Goal: Information Seeking & Learning: Learn about a topic

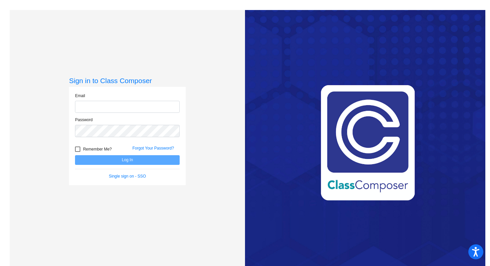
click at [149, 106] on input "email" at bounding box center [127, 107] width 105 height 12
type input "dwood@hershey.k12.pa.us"
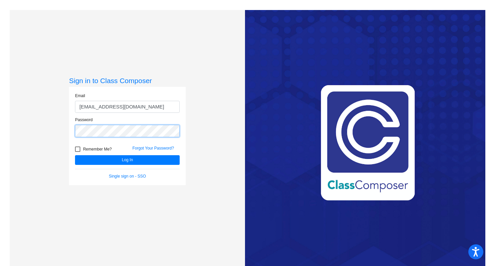
click at [75, 155] on button "Log In" at bounding box center [127, 160] width 105 height 10
click at [77, 148] on div at bounding box center [77, 148] width 5 height 5
click at [77, 152] on input "Remember Me?" at bounding box center [77, 152] width 0 height 0
checkbox input "true"
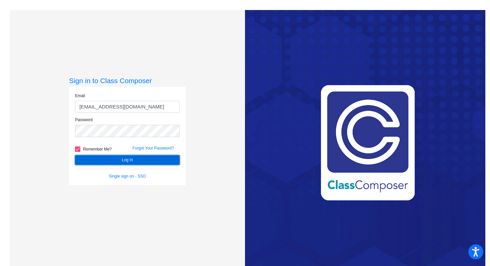
click at [113, 157] on button "Log In" at bounding box center [127, 160] width 105 height 10
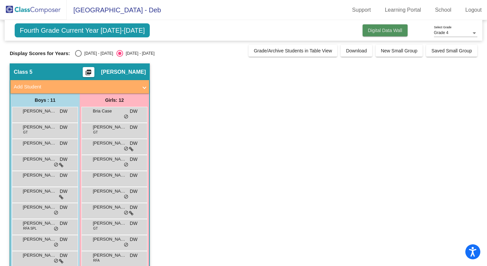
click at [272, 35] on button "Digital Data Wall" at bounding box center [385, 30] width 45 height 12
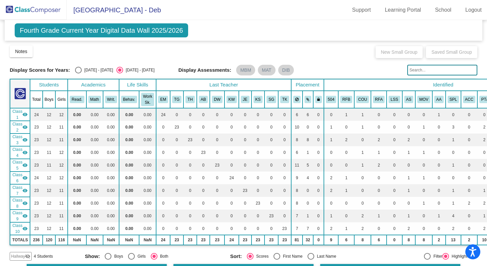
click at [19, 157] on span "Class 6" at bounding box center [17, 178] width 10 height 12
click at [15, 157] on span "Class 6" at bounding box center [17, 178] width 10 height 12
click at [272, 157] on div "Select an option" at bounding box center [277, 256] width 7 height 7
click at [272, 157] on input "First Name" at bounding box center [277, 260] width 0 height 0
radio input "true"
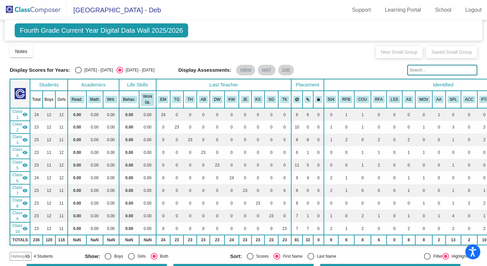
click at [249, 157] on div "Select an option" at bounding box center [250, 256] width 7 height 7
click at [250, 157] on input "Scores" at bounding box center [250, 260] width 0 height 0
radio input "true"
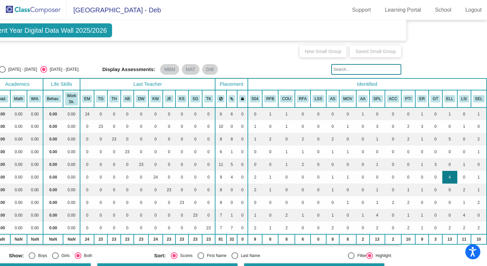
scroll to position [0, 79]
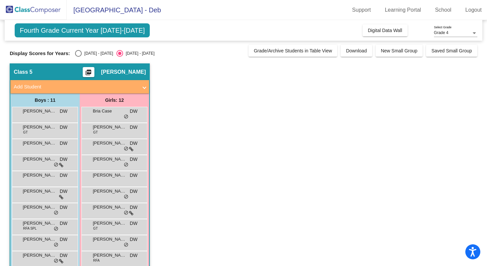
click at [92, 71] on mat-icon "picture_as_pdf" at bounding box center [88, 73] width 8 height 9
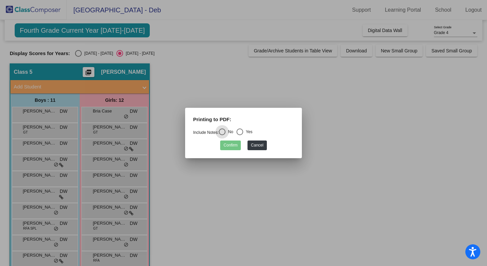
click at [243, 131] on div "Select an option" at bounding box center [240, 131] width 7 height 7
click at [240, 135] on input "Yes" at bounding box center [240, 135] width 0 height 0
radio input "true"
click at [232, 148] on button "Confirm" at bounding box center [230, 145] width 21 height 10
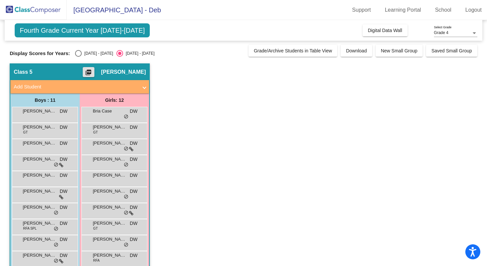
click at [78, 53] on div "Select an option" at bounding box center [78, 53] width 7 height 7
click at [78, 57] on input "[DATE] - [DATE]" at bounding box center [78, 57] width 0 height 0
radio input "true"
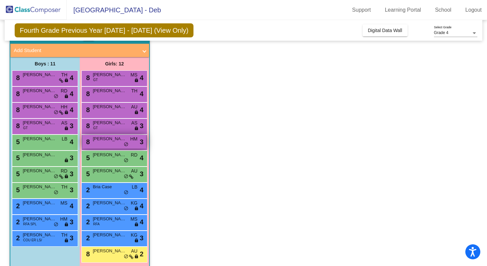
scroll to position [44, 0]
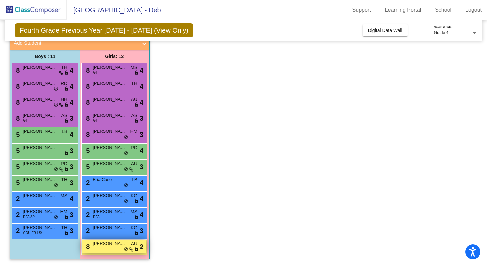
click at [107, 248] on div "8 [PERSON_NAME] AU lock do_not_disturb_alt 2" at bounding box center [114, 247] width 64 height 14
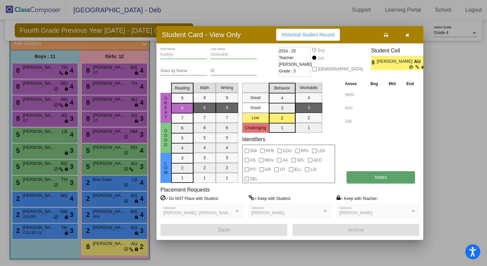
click at [384, 175] on span "Notes" at bounding box center [381, 176] width 12 height 5
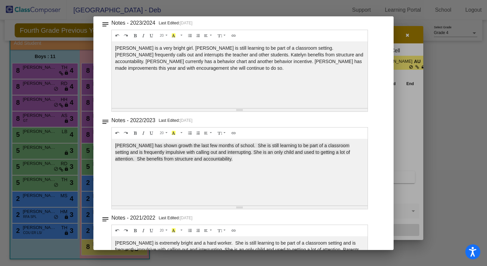
scroll to position [146, 0]
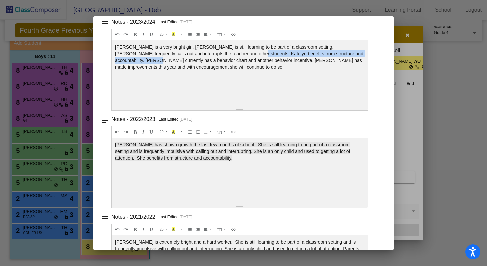
drag, startPoint x: 100, startPoint y: 58, endPoint x: 217, endPoint y: 55, distance: 116.1
click at [217, 55] on mat-dialog-container "Notes - [PERSON_NAME] close Notes Messaging notes Notes - 2024/2025 Last Edited…" at bounding box center [243, 133] width 300 height 234
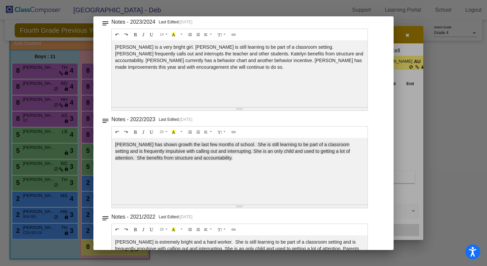
click at [49, 255] on div at bounding box center [243, 133] width 487 height 266
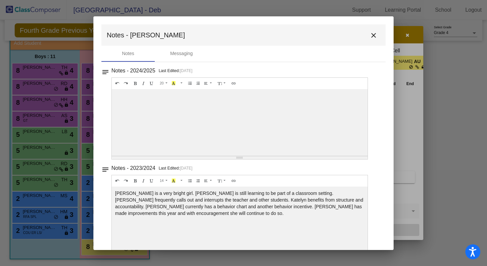
click at [171, 156] on div "[PERSON_NAME] is a very bright girl. [PERSON_NAME] is still learning to be part…" at bounding box center [240, 122] width 256 height 67
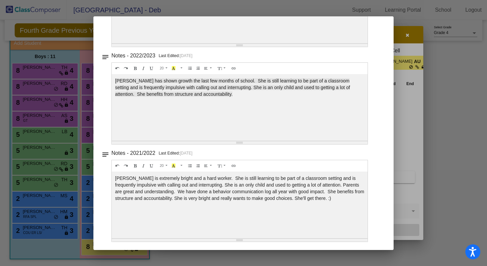
click at [415, 105] on div at bounding box center [243, 133] width 487 height 266
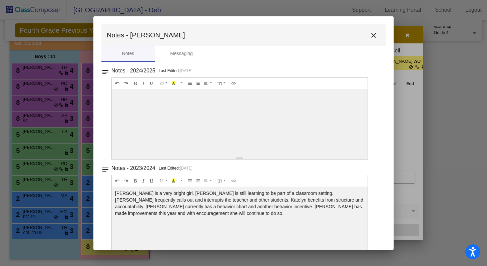
click at [372, 34] on mat-icon "close" at bounding box center [374, 35] width 8 height 8
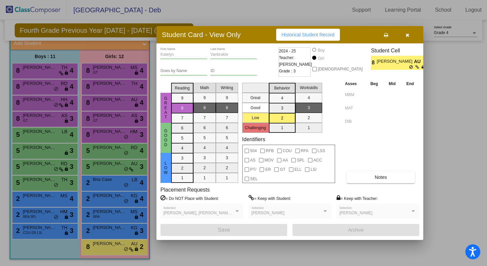
click at [106, 233] on div at bounding box center [243, 133] width 487 height 266
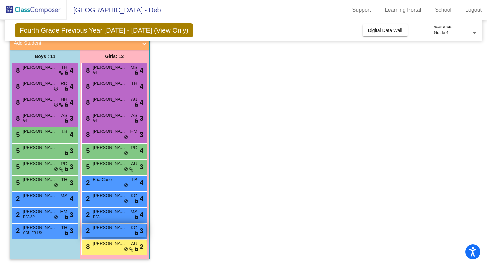
click at [106, 233] on div "2 [PERSON_NAME] KG lock do_not_disturb_alt 3" at bounding box center [114, 231] width 64 height 14
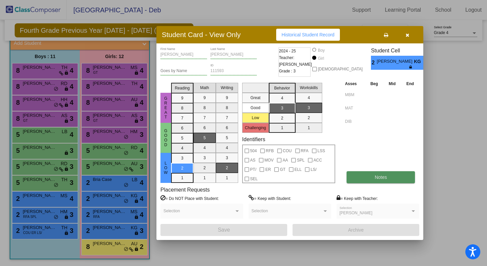
click at [365, 178] on button "Notes" at bounding box center [381, 177] width 68 height 12
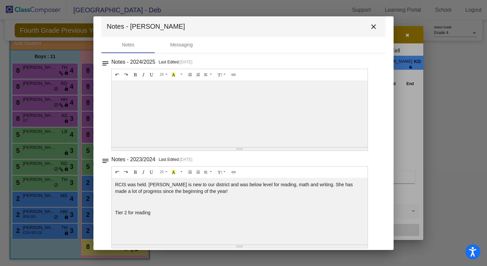
scroll to position [15, 0]
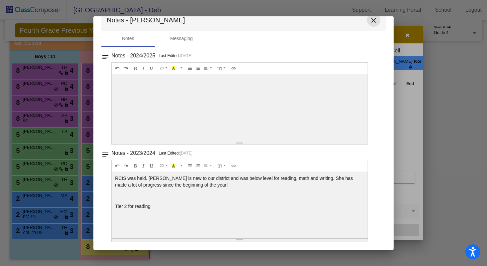
click at [370, 20] on mat-icon "close" at bounding box center [374, 20] width 8 height 8
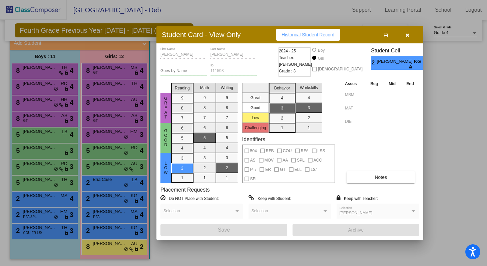
click at [108, 215] on div at bounding box center [243, 133] width 487 height 266
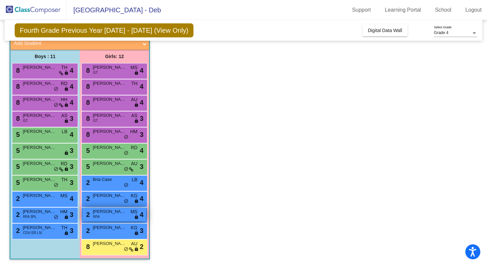
click at [108, 215] on div "2 [PERSON_NAME] RFA MS lock do_not_disturb_alt 4" at bounding box center [114, 215] width 64 height 14
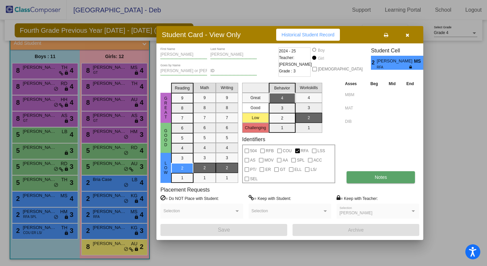
click at [361, 175] on button "Notes" at bounding box center [381, 177] width 68 height 12
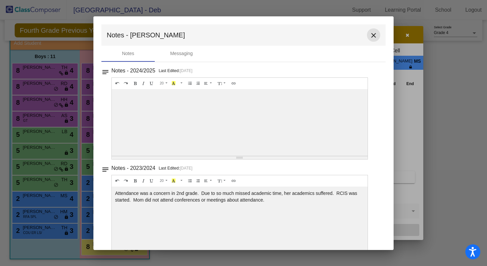
click at [370, 36] on mat-icon "close" at bounding box center [374, 35] width 8 height 8
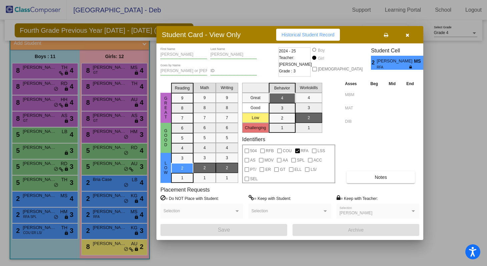
click at [96, 197] on div at bounding box center [243, 133] width 487 height 266
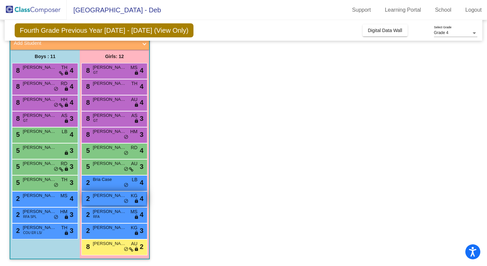
click at [96, 197] on span "[PERSON_NAME]" at bounding box center [109, 195] width 33 height 7
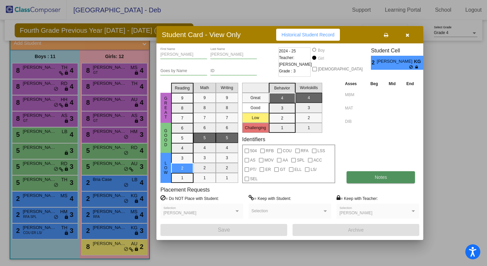
click at [369, 175] on button "Notes" at bounding box center [381, 177] width 68 height 12
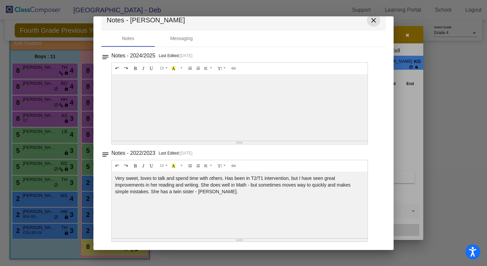
click at [370, 19] on mat-icon "close" at bounding box center [374, 20] width 8 height 8
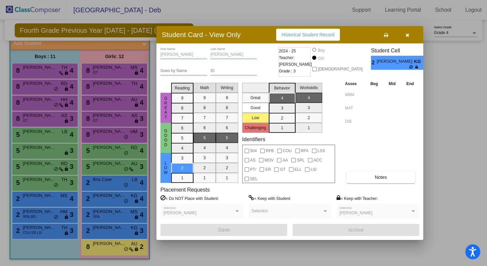
click at [100, 183] on div at bounding box center [243, 133] width 487 height 266
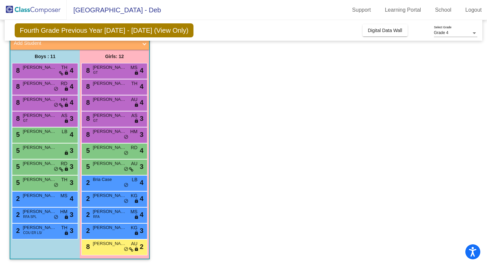
click at [100, 183] on div "2 Bria Case LB lock do_not_disturb_alt 4" at bounding box center [114, 182] width 64 height 14
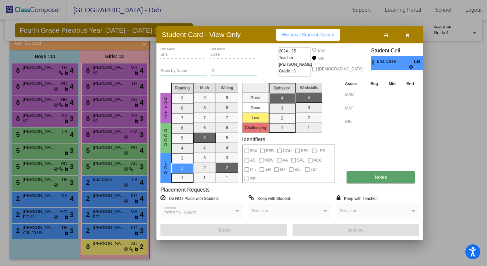
click at [351, 178] on button "Notes" at bounding box center [381, 177] width 68 height 12
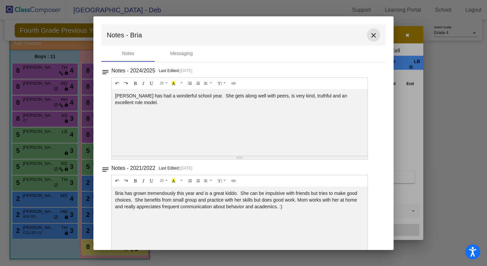
click at [371, 34] on mat-icon "close" at bounding box center [374, 35] width 8 height 8
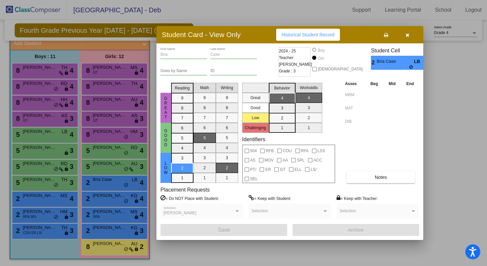
click at [105, 169] on div at bounding box center [243, 133] width 487 height 266
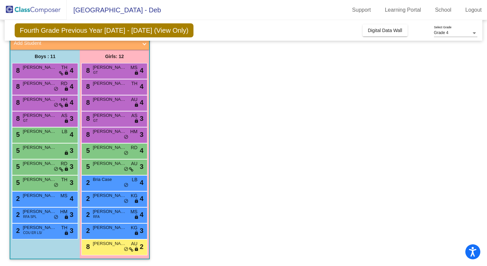
click at [105, 169] on div "5 [PERSON_NAME] AU lock do_not_disturb_alt 3" at bounding box center [114, 166] width 64 height 14
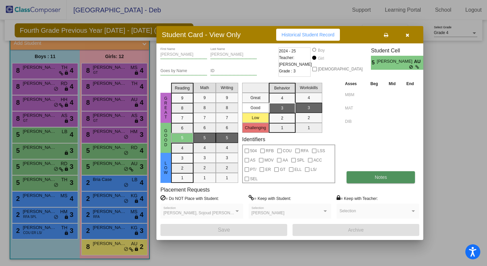
click at [375, 176] on span "Notes" at bounding box center [381, 176] width 12 height 5
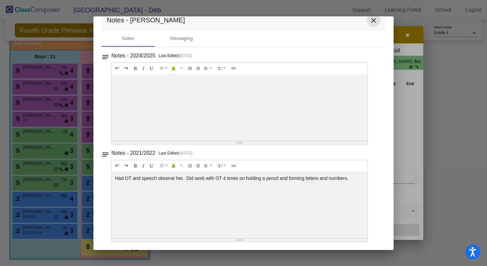
click at [370, 20] on mat-icon "close" at bounding box center [374, 20] width 8 height 8
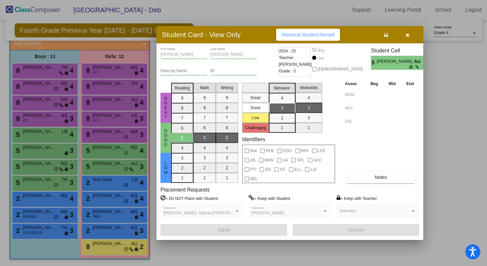
click at [106, 249] on div at bounding box center [243, 133] width 487 height 266
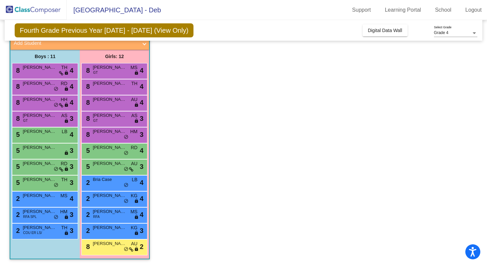
click at [106, 249] on div "8 [PERSON_NAME] AU lock do_not_disturb_alt 2" at bounding box center [114, 247] width 64 height 14
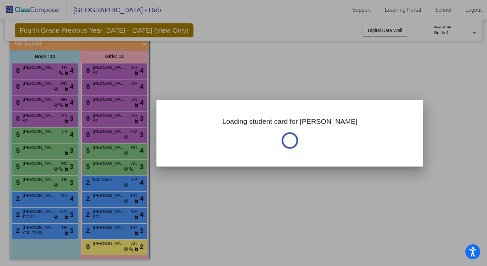
click at [106, 249] on div at bounding box center [243, 133] width 487 height 266
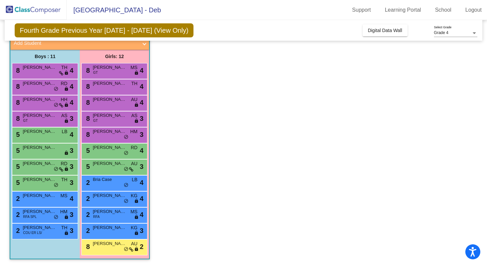
click at [106, 249] on div "8 [PERSON_NAME] AU lock do_not_disturb_alt 2" at bounding box center [114, 247] width 64 height 14
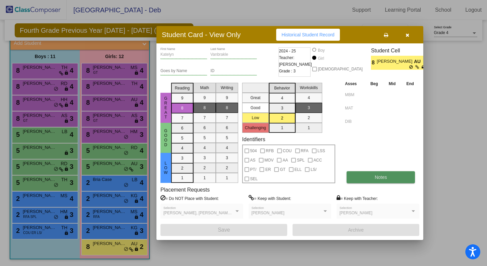
click at [379, 180] on button "Notes" at bounding box center [381, 177] width 68 height 12
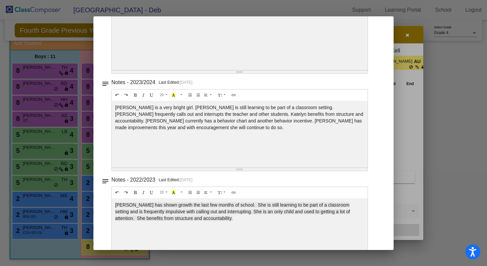
scroll to position [0, 0]
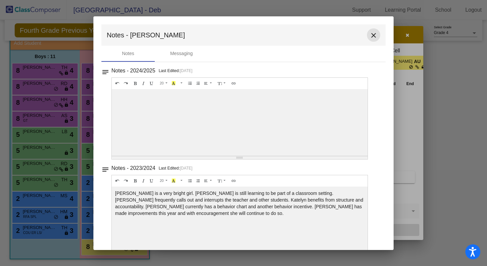
click at [371, 34] on mat-icon "close" at bounding box center [374, 35] width 8 height 8
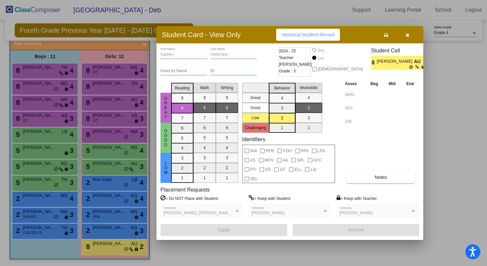
click at [100, 150] on div at bounding box center [243, 133] width 487 height 266
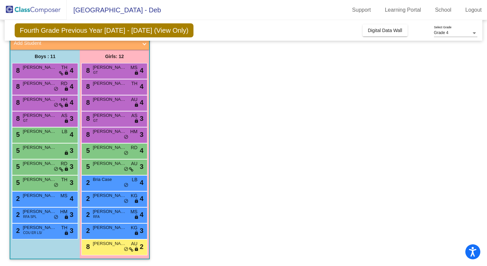
click at [100, 150] on span "[PERSON_NAME]" at bounding box center [109, 147] width 33 height 7
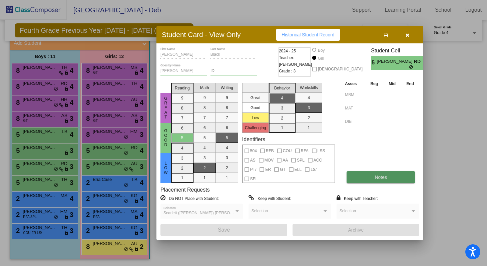
click at [384, 173] on button "Notes" at bounding box center [381, 177] width 68 height 12
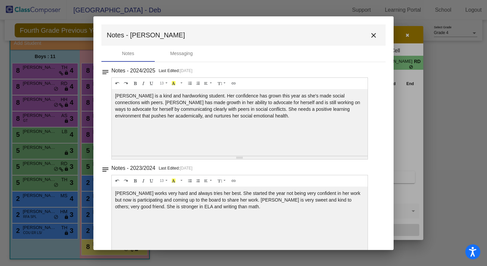
click at [372, 35] on mat-icon "close" at bounding box center [374, 35] width 8 height 8
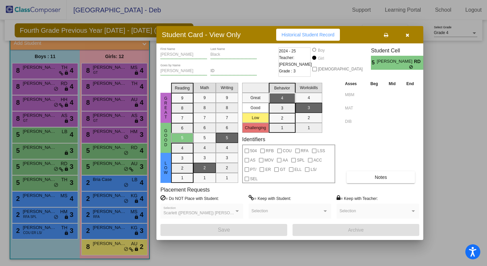
click at [100, 139] on div at bounding box center [243, 133] width 487 height 266
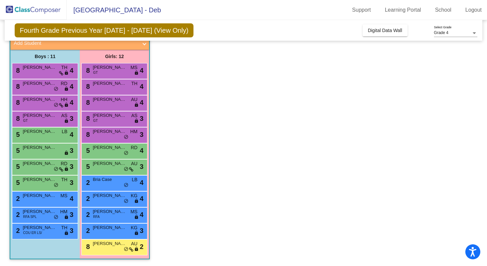
click at [100, 139] on div "8 [PERSON_NAME] HM lock do_not_disturb_alt 3" at bounding box center [114, 134] width 64 height 14
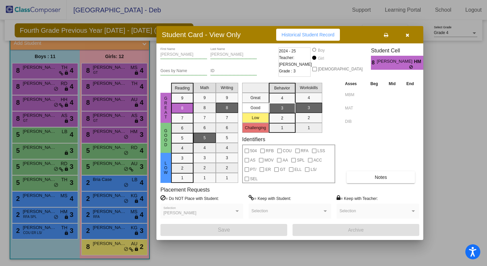
click at [122, 246] on div at bounding box center [243, 133] width 487 height 266
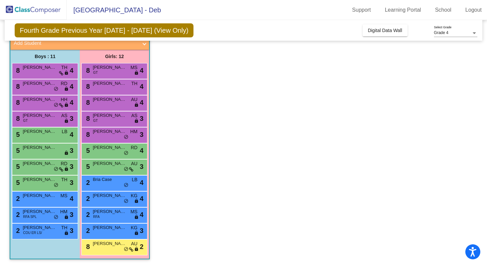
click at [122, 246] on span "[PERSON_NAME]" at bounding box center [109, 243] width 33 height 7
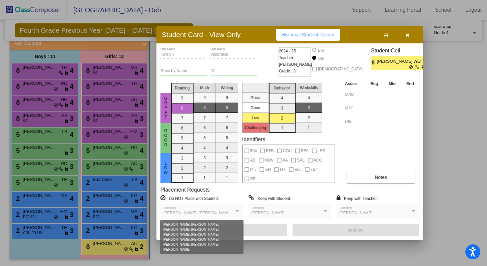
click at [238, 211] on div at bounding box center [237, 211] width 3 height 2
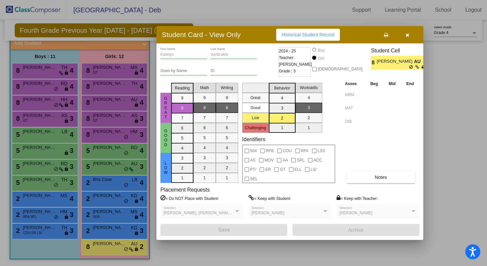
click at [238, 211] on div at bounding box center [237, 211] width 3 height 2
click at [234, 210] on div "[PERSON_NAME], [PERSON_NAME], [PERSON_NAME], [PERSON_NAME], [PERSON_NAME], [PER…" at bounding box center [201, 213] width 77 height 12
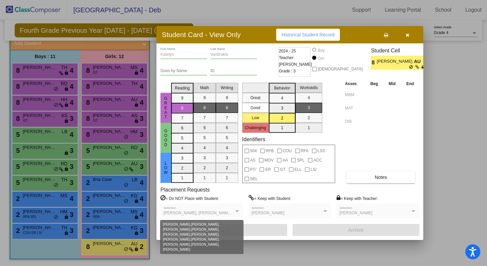
click at [237, 210] on div at bounding box center [237, 211] width 3 height 2
click at [173, 215] on span "[PERSON_NAME], [PERSON_NAME], [PERSON_NAME], [PERSON_NAME], [PERSON_NAME], [PER…" at bounding box center [355, 213] width 384 height 5
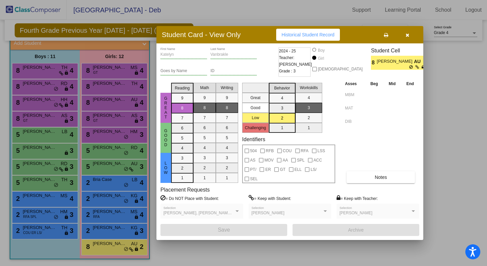
click at [111, 101] on div at bounding box center [243, 133] width 487 height 266
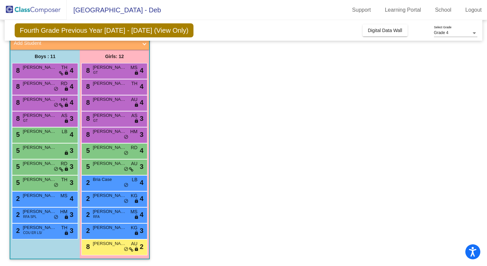
click at [111, 101] on span "[PERSON_NAME]" at bounding box center [109, 99] width 33 height 7
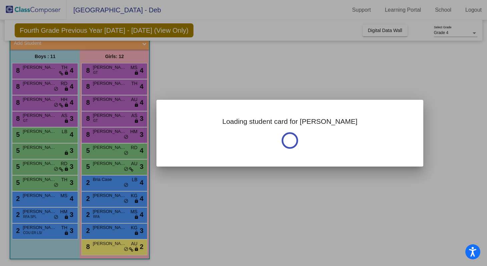
click at [111, 101] on div at bounding box center [243, 133] width 487 height 266
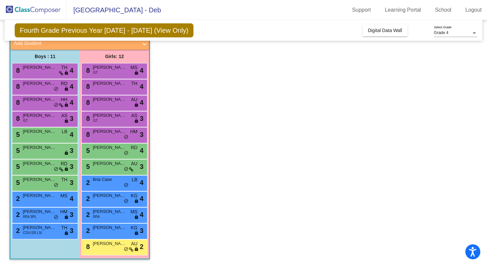
click at [111, 101] on span "[PERSON_NAME]" at bounding box center [109, 99] width 33 height 7
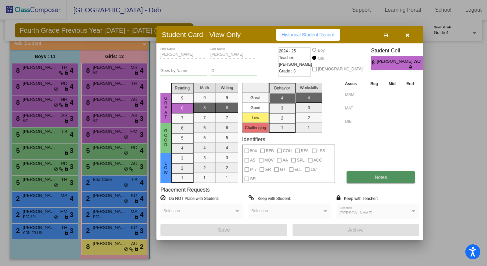
click at [373, 179] on button "Notes" at bounding box center [381, 177] width 68 height 12
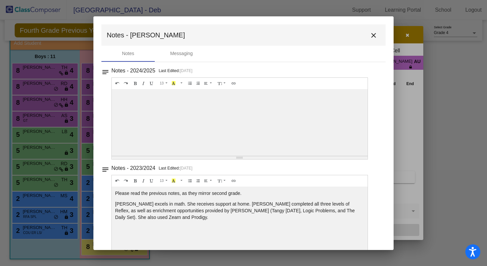
click at [370, 35] on mat-icon "close" at bounding box center [374, 35] width 8 height 8
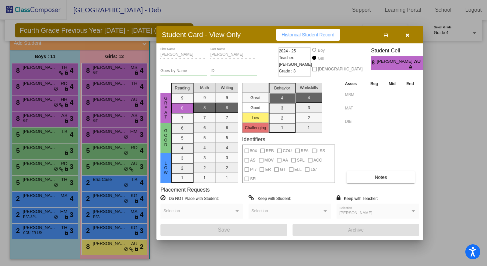
click at [95, 91] on div at bounding box center [243, 133] width 487 height 266
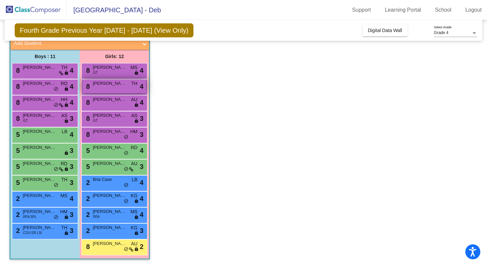
click at [95, 91] on div "8 [PERSON_NAME] TH lock do_not_disturb_alt 4" at bounding box center [114, 86] width 64 height 14
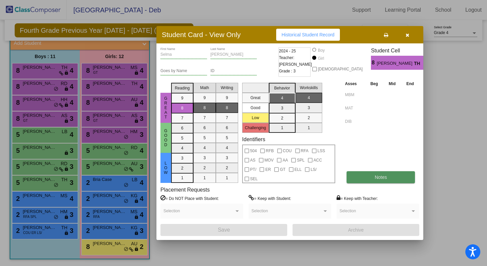
click at [375, 176] on span "Notes" at bounding box center [381, 176] width 12 height 5
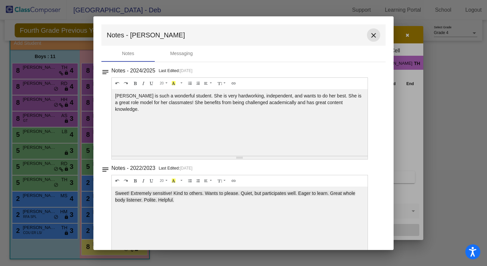
click at [372, 34] on mat-icon "close" at bounding box center [374, 35] width 8 height 8
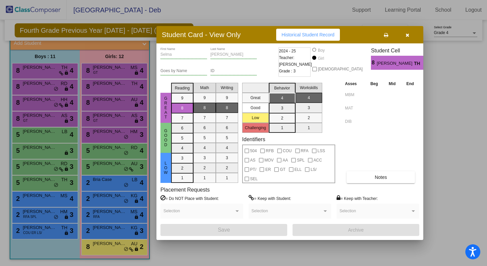
click at [103, 69] on div at bounding box center [243, 133] width 487 height 266
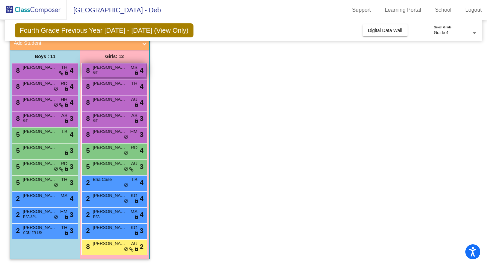
click at [103, 69] on span "[PERSON_NAME]" at bounding box center [109, 67] width 33 height 7
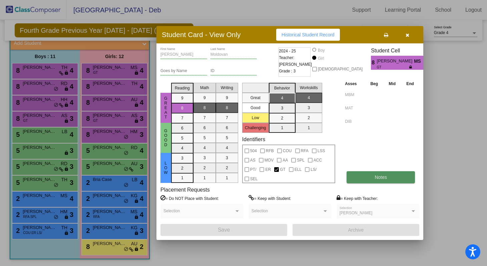
click at [377, 175] on span "Notes" at bounding box center [381, 176] width 12 height 5
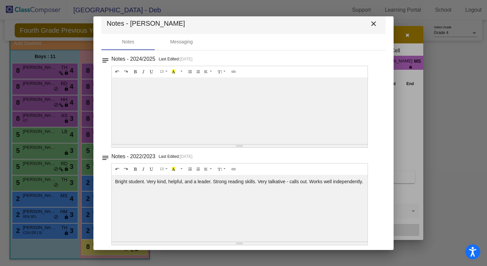
scroll to position [15, 0]
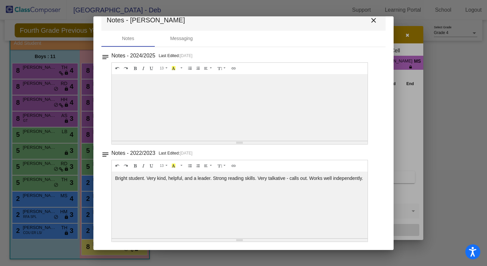
click at [370, 18] on mat-icon "close" at bounding box center [374, 20] width 8 height 8
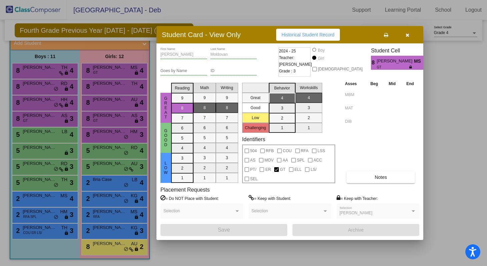
click at [45, 232] on div at bounding box center [243, 133] width 487 height 266
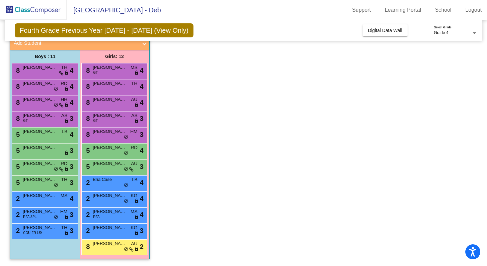
click at [45, 232] on div "2 [PERSON_NAME] COU ER LS/ TH lock do_not_disturb_alt 3" at bounding box center [44, 231] width 64 height 14
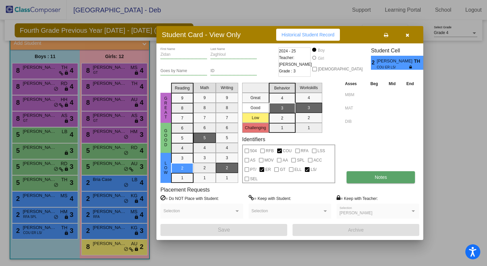
click at [370, 178] on button "Notes" at bounding box center [381, 177] width 68 height 12
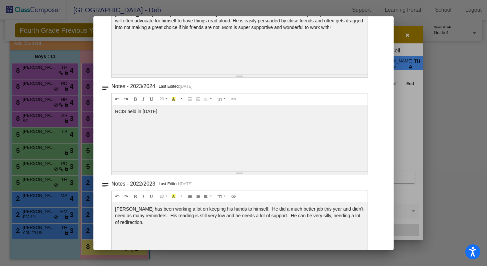
scroll to position [0, 0]
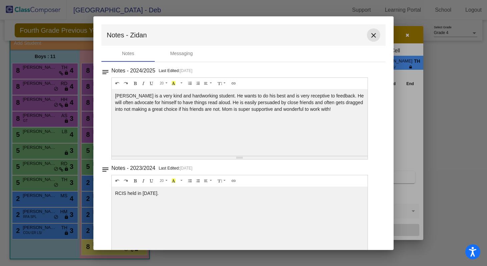
click at [370, 35] on mat-icon "close" at bounding box center [374, 35] width 8 height 8
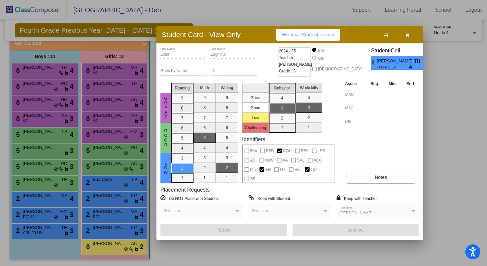
click at [21, 213] on div at bounding box center [243, 133] width 487 height 266
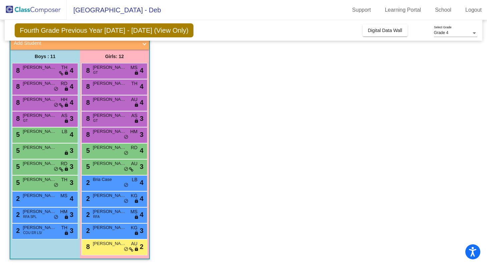
click at [21, 213] on div "2 [PERSON_NAME] RFA SPL HM lock do_not_disturb_alt 3" at bounding box center [44, 215] width 64 height 14
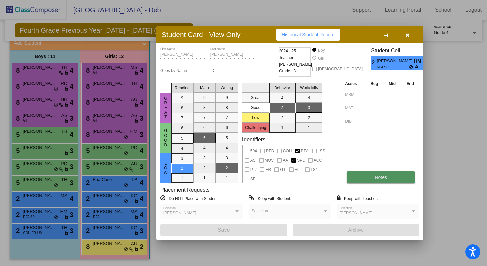
click at [387, 175] on span "Notes" at bounding box center [381, 176] width 12 height 5
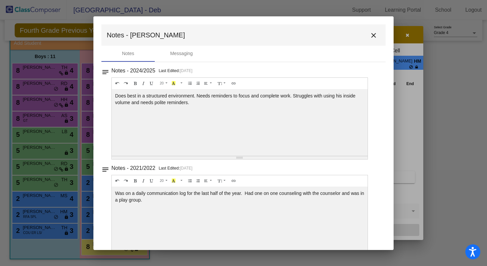
click at [371, 35] on mat-icon "close" at bounding box center [374, 35] width 8 height 8
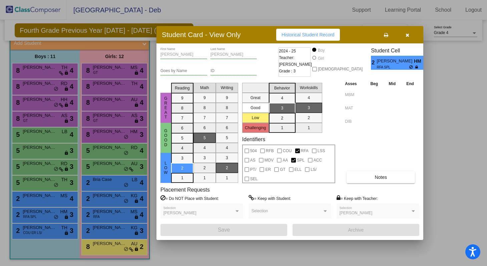
click at [54, 198] on div at bounding box center [243, 133] width 487 height 266
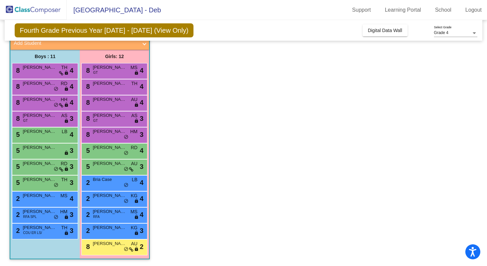
click at [54, 198] on span "[PERSON_NAME]" at bounding box center [39, 195] width 33 height 7
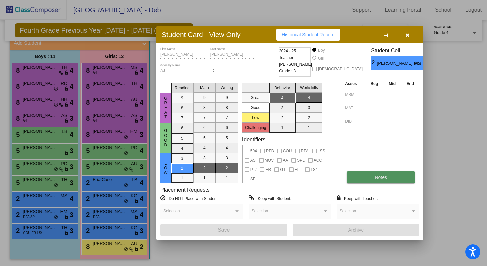
click at [375, 174] on span "Notes" at bounding box center [381, 176] width 12 height 5
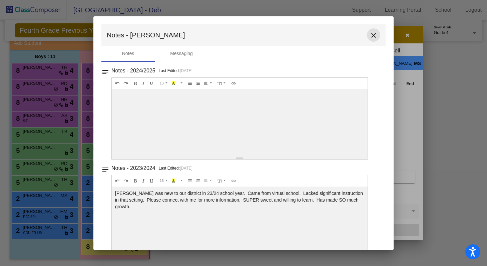
click at [372, 33] on mat-icon "close" at bounding box center [374, 35] width 8 height 8
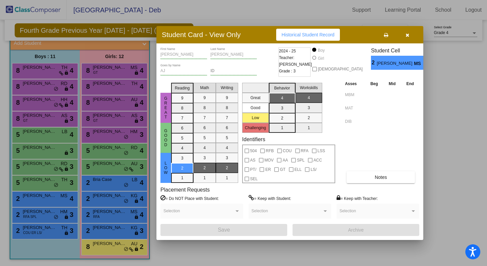
click at [51, 183] on div at bounding box center [243, 133] width 487 height 266
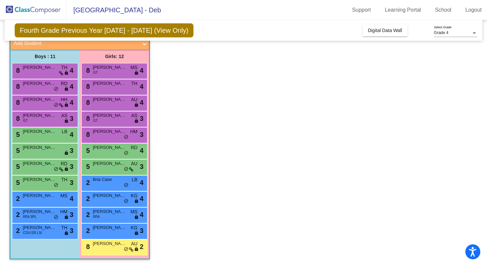
click at [51, 183] on div "5 [PERSON_NAME] TH lock do_not_disturb_alt 3" at bounding box center [44, 182] width 64 height 14
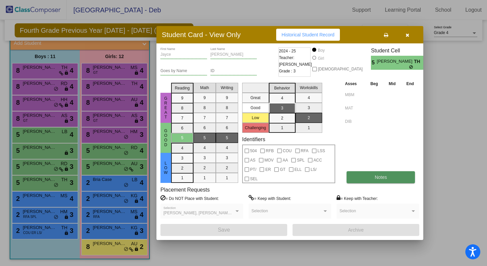
click at [378, 178] on span "Notes" at bounding box center [381, 176] width 12 height 5
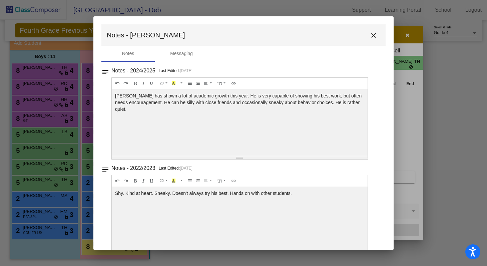
click at [370, 35] on mat-icon "close" at bounding box center [374, 35] width 8 height 8
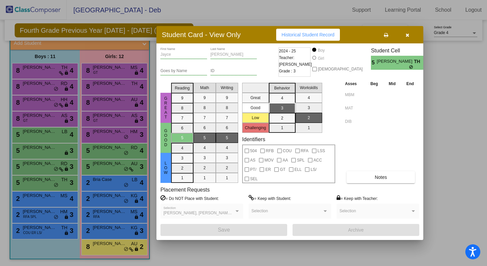
click at [34, 170] on div at bounding box center [243, 133] width 487 height 266
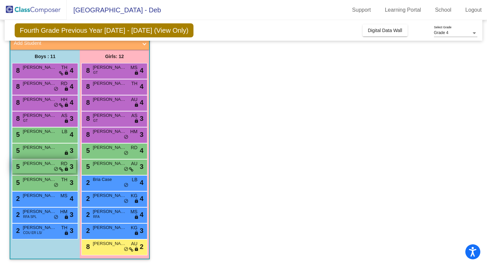
click at [33, 170] on div "5 [PERSON_NAME] RD lock do_not_disturb_alt 3" at bounding box center [44, 166] width 64 height 14
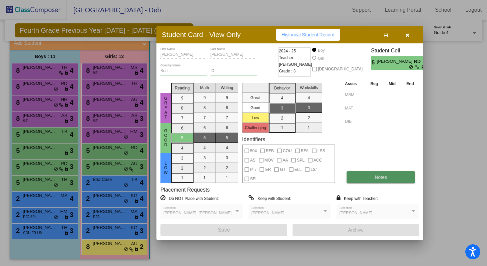
click at [366, 176] on button "Notes" at bounding box center [381, 177] width 68 height 12
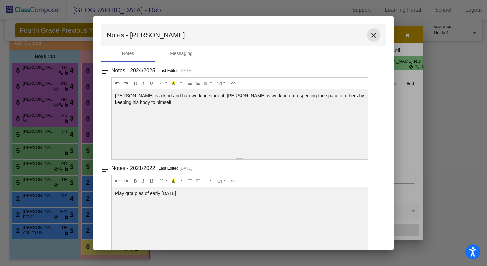
click at [371, 35] on mat-icon "close" at bounding box center [374, 35] width 8 height 8
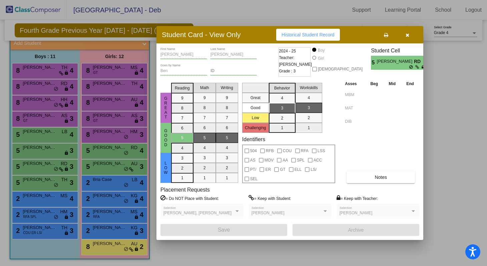
click at [40, 153] on div at bounding box center [243, 133] width 487 height 266
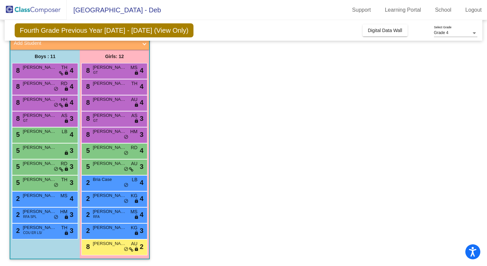
click at [40, 153] on div "5 [PERSON_NAME] lock do_not_disturb_alt 3" at bounding box center [44, 150] width 64 height 14
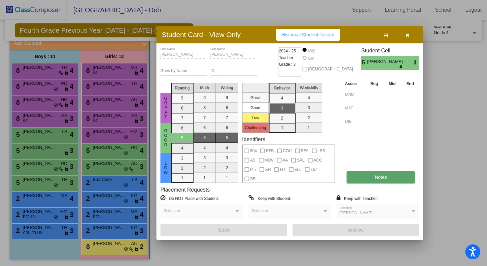
click at [375, 178] on span "Notes" at bounding box center [381, 176] width 12 height 5
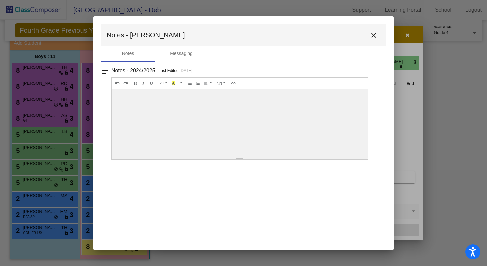
click at [375, 34] on mat-icon "close" at bounding box center [374, 35] width 8 height 8
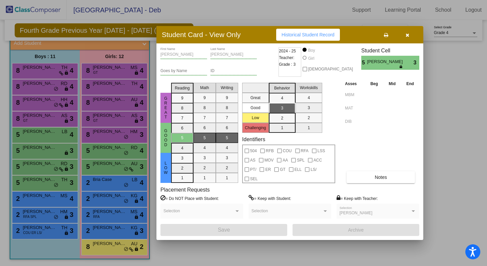
click at [39, 134] on div at bounding box center [243, 133] width 487 height 266
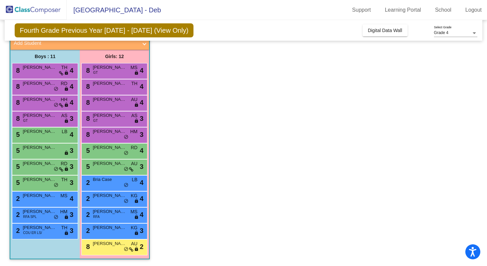
click at [39, 134] on div "5 [PERSON_NAME] LB lock do_not_disturb_alt 4" at bounding box center [44, 134] width 64 height 14
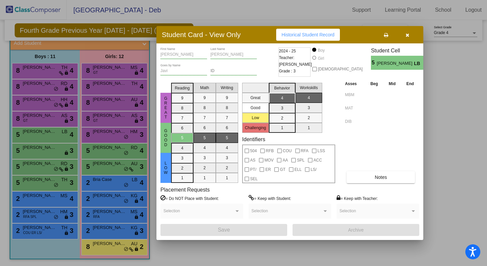
click at [39, 134] on div at bounding box center [243, 133] width 487 height 266
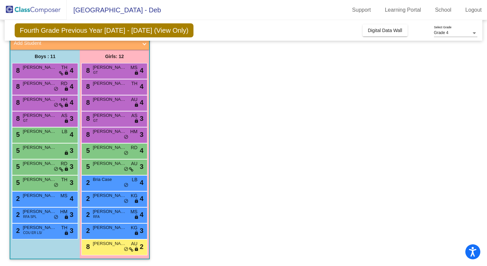
click at [39, 134] on div "5 [PERSON_NAME] LB lock do_not_disturb_alt 4" at bounding box center [44, 134] width 64 height 14
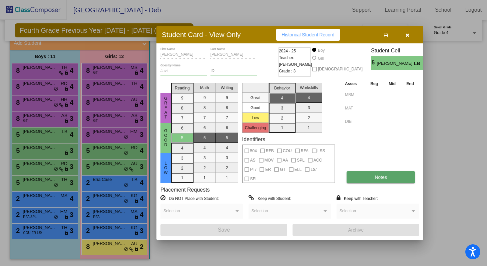
click at [380, 178] on span "Notes" at bounding box center [381, 176] width 12 height 5
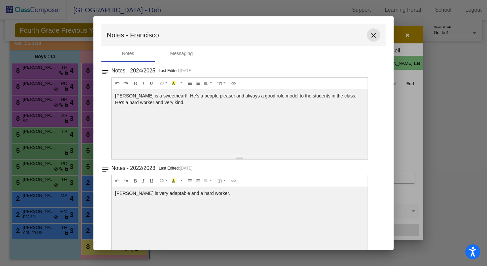
click at [370, 37] on mat-icon "close" at bounding box center [374, 35] width 8 height 8
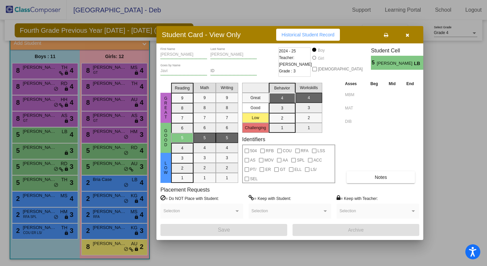
click at [37, 120] on div at bounding box center [243, 133] width 487 height 266
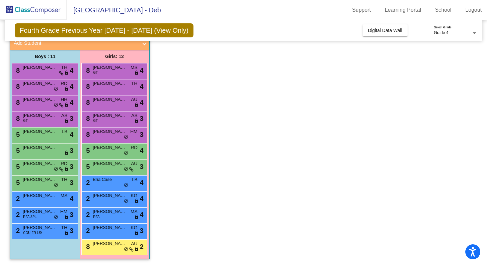
click at [37, 120] on div "8 [PERSON_NAME] GT AS lock do_not_disturb_alt 3" at bounding box center [44, 118] width 64 height 14
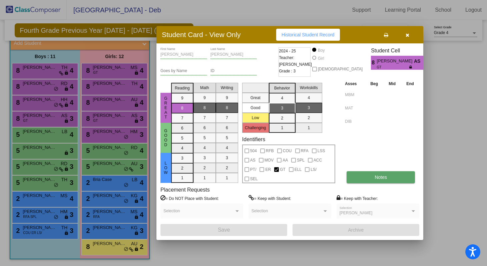
click at [358, 177] on button "Notes" at bounding box center [381, 177] width 68 height 12
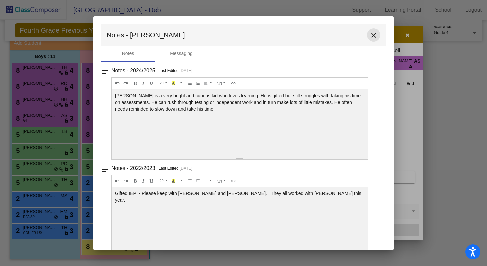
click at [372, 33] on mat-icon "close" at bounding box center [374, 35] width 8 height 8
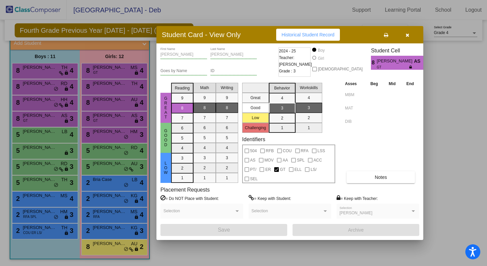
click at [36, 103] on div at bounding box center [243, 133] width 487 height 266
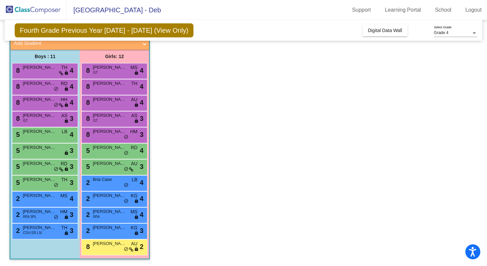
click at [36, 103] on div "8 [PERSON_NAME] HH lock do_not_disturb_alt 4" at bounding box center [44, 102] width 64 height 14
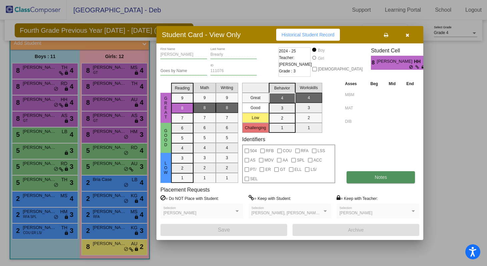
click at [371, 178] on button "Notes" at bounding box center [381, 177] width 68 height 12
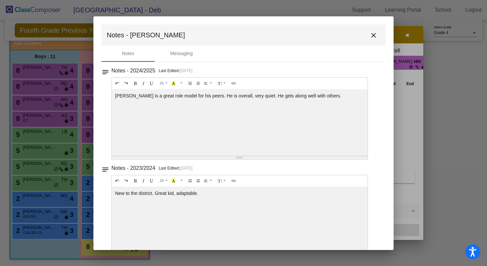
click at [371, 34] on mat-icon "close" at bounding box center [374, 35] width 8 height 8
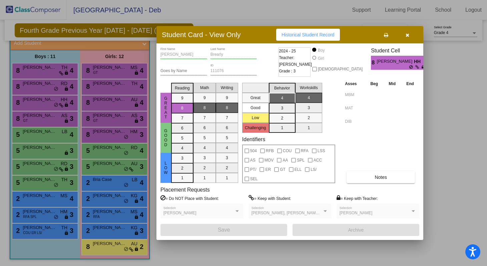
click at [41, 90] on div at bounding box center [243, 133] width 487 height 266
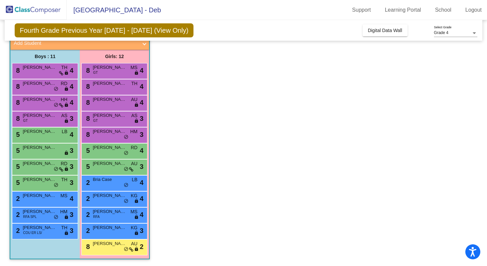
click at [41, 90] on div "8 [PERSON_NAME] RD lock do_not_disturb_alt 4" at bounding box center [44, 86] width 64 height 14
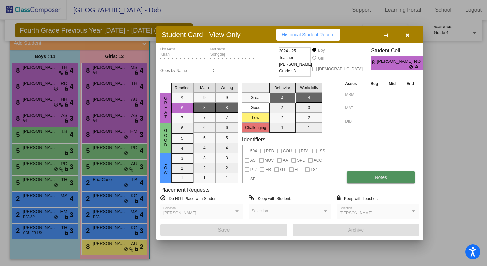
click at [374, 173] on button "Notes" at bounding box center [381, 177] width 68 height 12
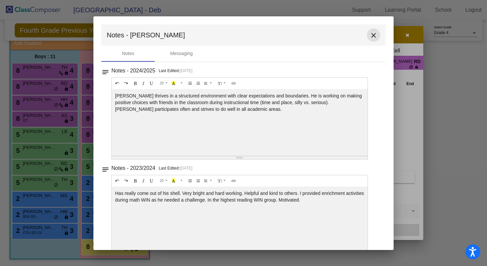
click at [370, 36] on mat-icon "close" at bounding box center [374, 35] width 8 height 8
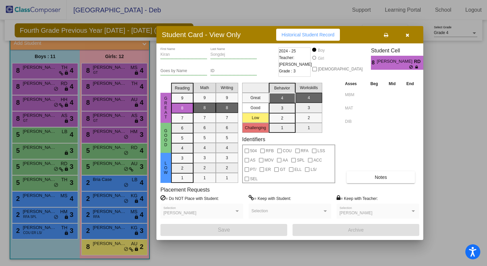
click at [36, 72] on div at bounding box center [243, 133] width 487 height 266
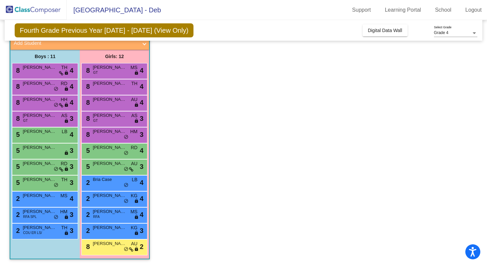
click at [36, 72] on div "8 [PERSON_NAME] [PERSON_NAME] TH lock do_not_disturb_alt 4" at bounding box center [44, 70] width 64 height 14
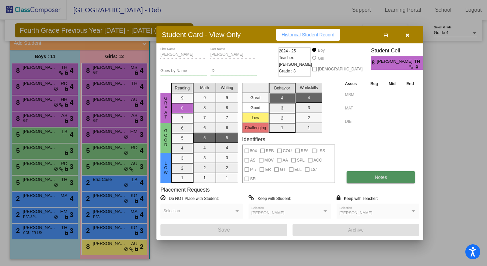
click at [374, 174] on button "Notes" at bounding box center [381, 177] width 68 height 12
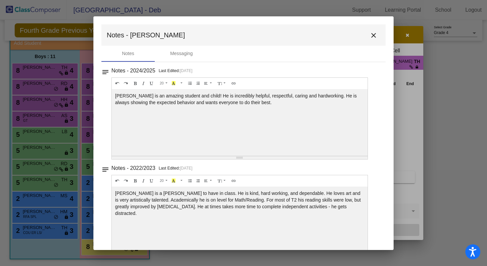
click at [370, 34] on mat-icon "close" at bounding box center [374, 35] width 8 height 8
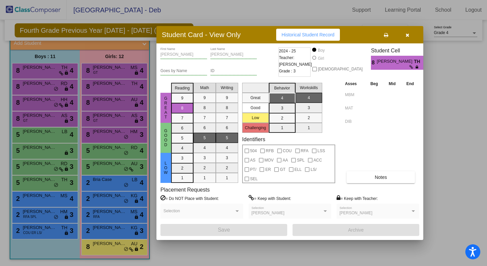
click at [30, 70] on div at bounding box center [243, 133] width 487 height 266
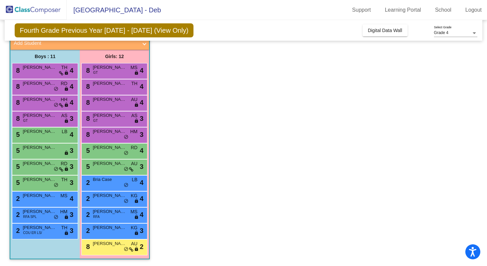
click at [30, 70] on span "[PERSON_NAME] [PERSON_NAME]" at bounding box center [39, 67] width 33 height 7
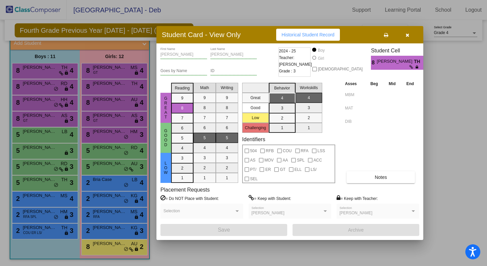
click at [35, 89] on div at bounding box center [243, 133] width 487 height 266
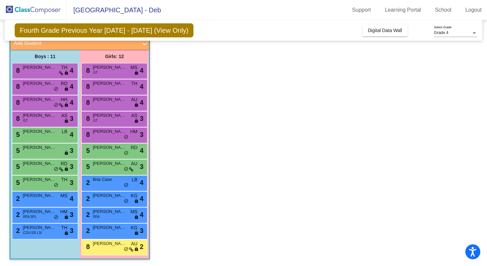
click at [35, 89] on div "8 [PERSON_NAME] RD lock do_not_disturb_alt 4" at bounding box center [44, 86] width 64 height 14
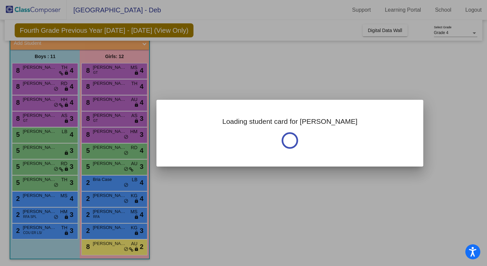
click at [35, 89] on div at bounding box center [243, 133] width 487 height 266
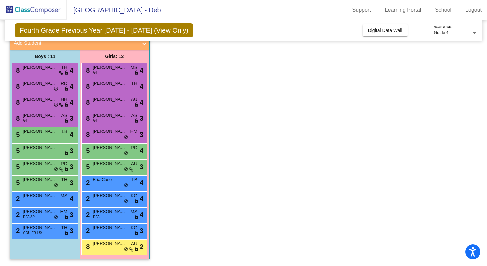
click at [35, 89] on div "8 [PERSON_NAME] RD lock do_not_disturb_alt 4" at bounding box center [44, 86] width 64 height 14
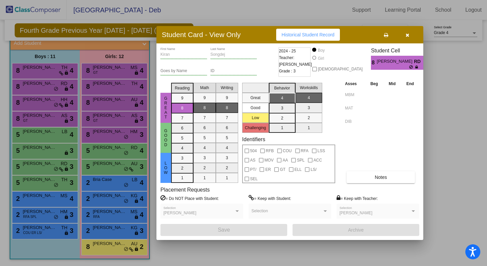
click at [37, 107] on div at bounding box center [243, 133] width 487 height 266
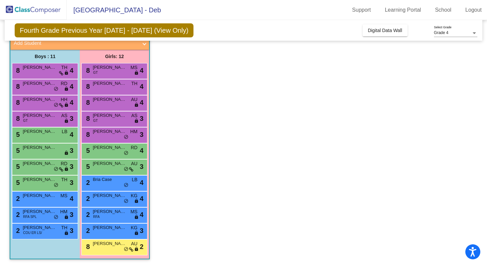
click at [37, 107] on div "8 [PERSON_NAME] HH lock do_not_disturb_alt 4" at bounding box center [44, 102] width 64 height 14
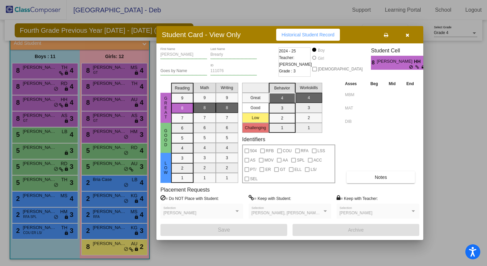
click at [36, 120] on div at bounding box center [243, 133] width 487 height 266
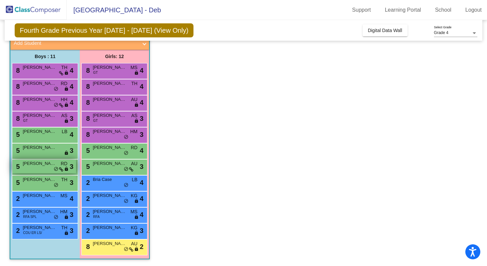
click at [37, 167] on div "5 [PERSON_NAME] RD lock do_not_disturb_alt 3" at bounding box center [44, 166] width 64 height 14
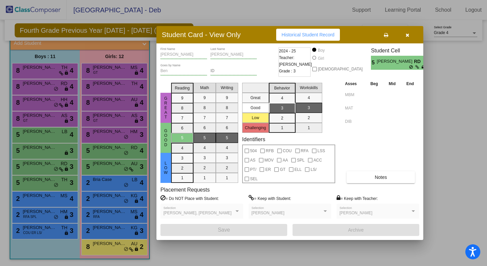
click at [38, 184] on div at bounding box center [243, 133] width 487 height 266
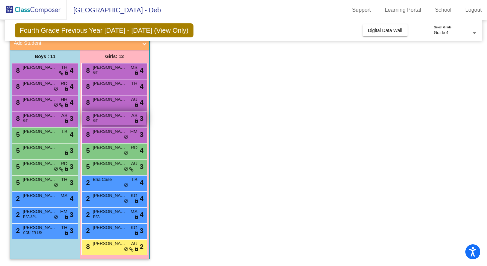
click at [101, 119] on div "8 [PERSON_NAME] GT AS lock do_not_disturb_alt 3" at bounding box center [114, 118] width 64 height 14
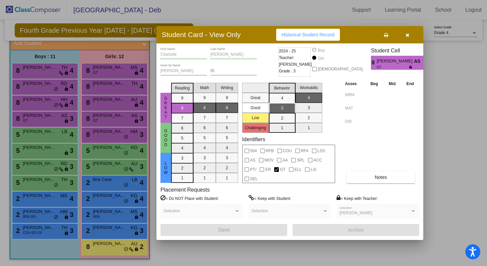
click at [103, 137] on div at bounding box center [243, 133] width 487 height 266
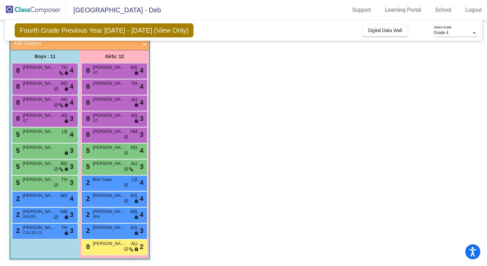
click at [103, 137] on div "8 [PERSON_NAME] HM lock do_not_disturb_alt 3" at bounding box center [114, 134] width 64 height 14
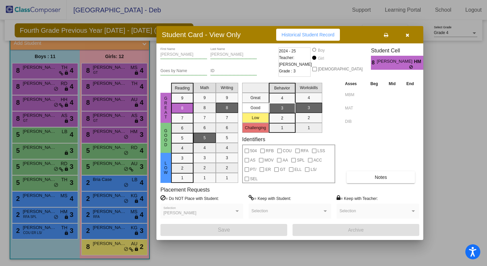
click at [105, 167] on div at bounding box center [243, 133] width 487 height 266
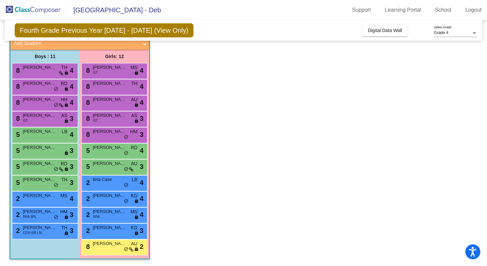
click at [105, 167] on div "5 [PERSON_NAME] AU lock do_not_disturb_alt 3" at bounding box center [114, 166] width 64 height 14
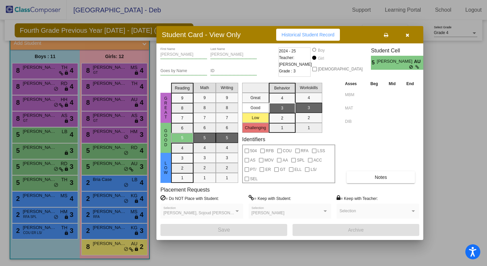
click at [105, 212] on div at bounding box center [243, 133] width 487 height 266
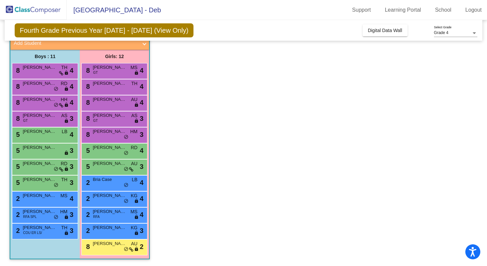
click at [105, 212] on span "[PERSON_NAME]" at bounding box center [109, 211] width 33 height 7
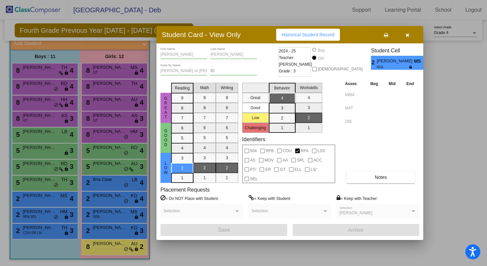
click at [100, 251] on div at bounding box center [243, 133] width 487 height 266
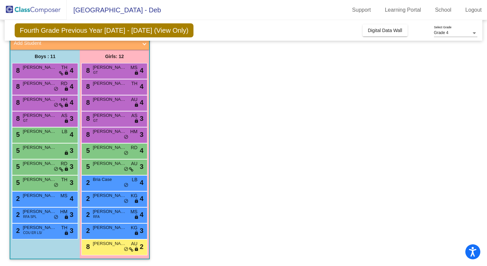
click at [100, 251] on div "8 [PERSON_NAME] AU lock do_not_disturb_alt 2" at bounding box center [114, 247] width 64 height 14
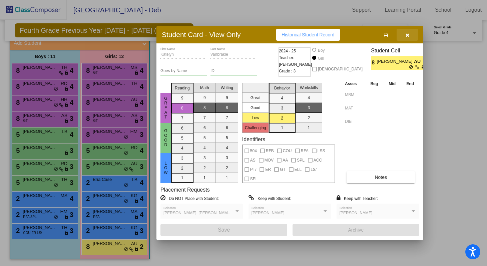
click at [408, 34] on icon "button" at bounding box center [408, 35] width 4 height 5
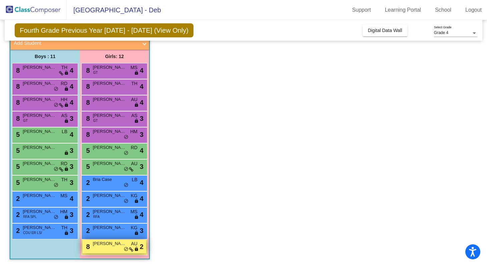
click at [101, 247] on div "8 [PERSON_NAME] AU lock do_not_disturb_alt 2" at bounding box center [114, 247] width 64 height 14
